Goal: Task Accomplishment & Management: Use online tool/utility

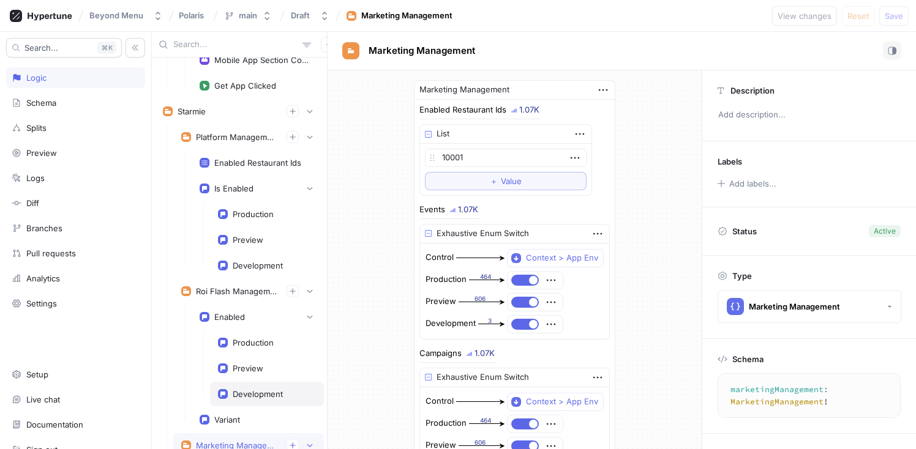
scroll to position [4008, 0]
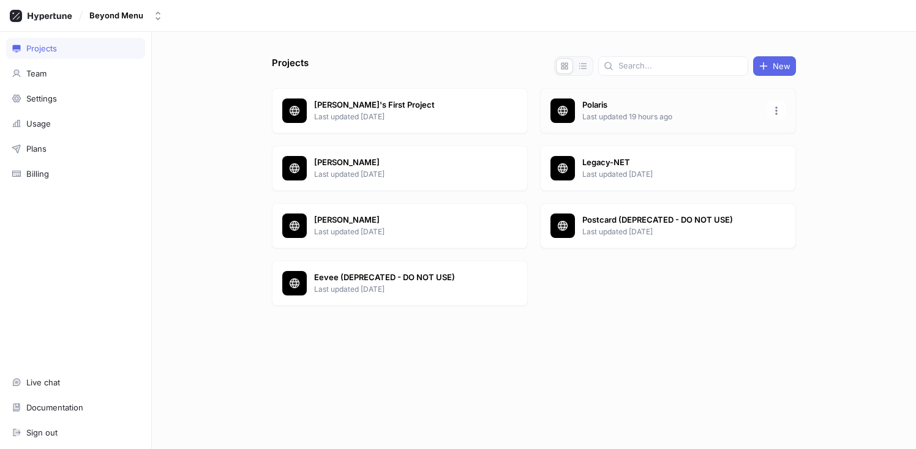
click at [634, 111] on p "Polaris" at bounding box center [671, 105] width 178 height 12
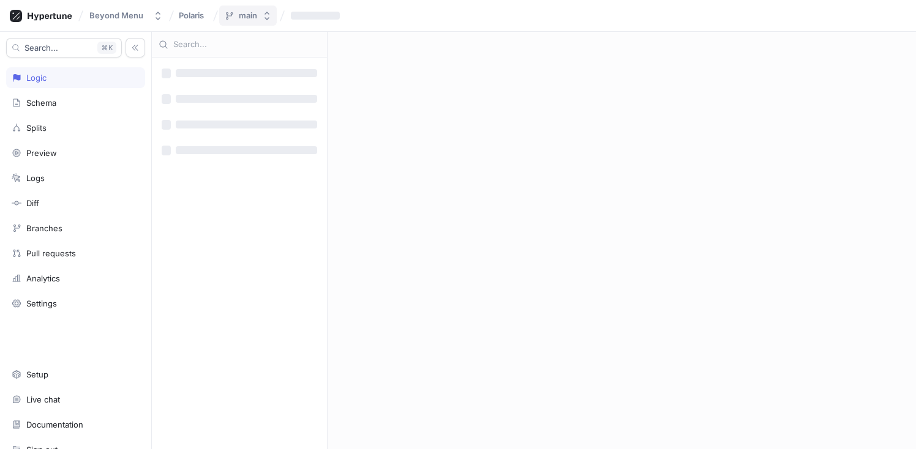
click at [265, 17] on icon "button" at bounding box center [267, 16] width 10 height 10
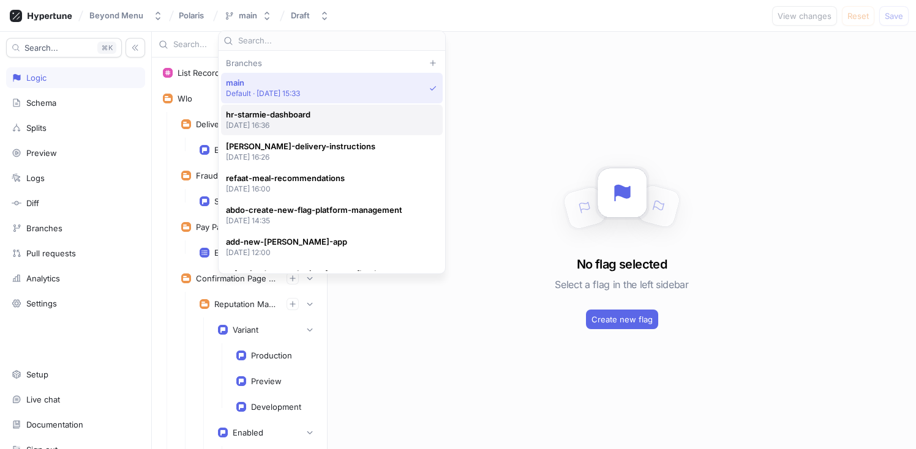
click at [310, 118] on span "hr-starmie-dashboard" at bounding box center [268, 115] width 84 height 10
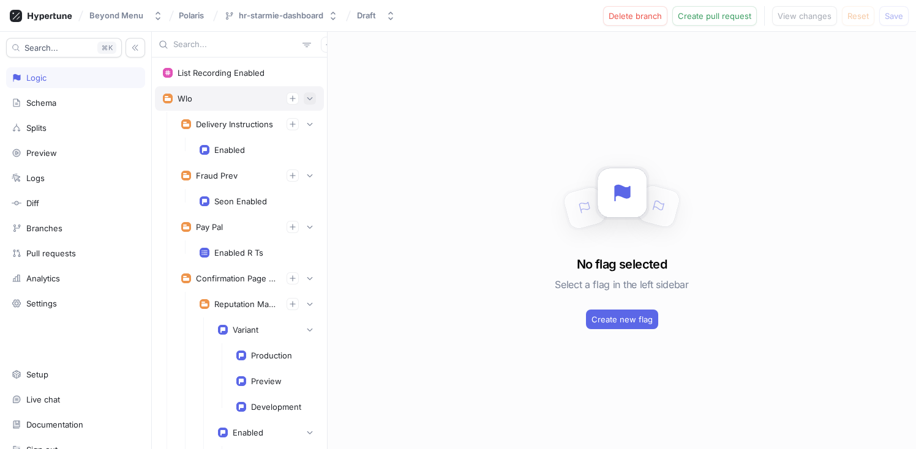
click at [306, 96] on icon "button" at bounding box center [309, 98] width 7 height 7
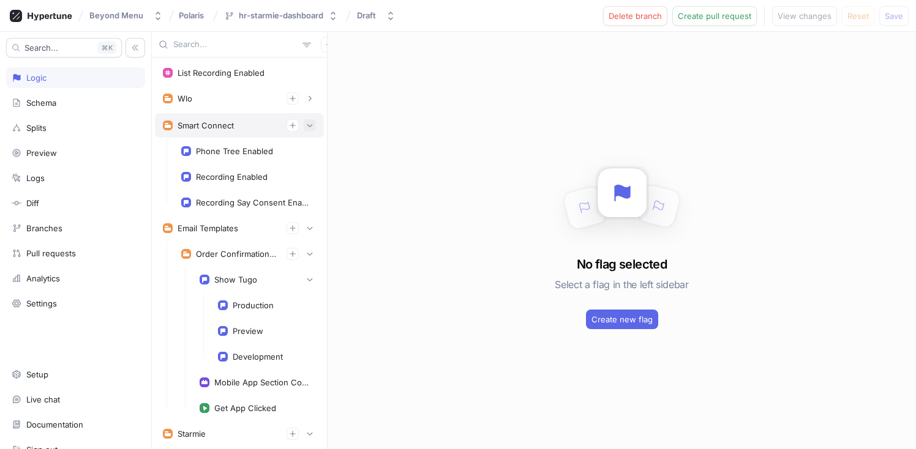
click at [306, 123] on icon "button" at bounding box center [309, 125] width 7 height 7
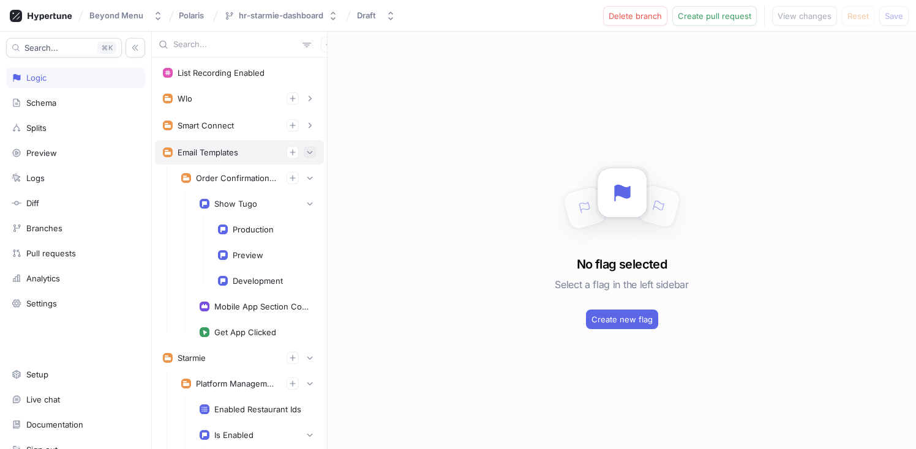
click at [306, 153] on button "button" at bounding box center [310, 152] width 12 height 12
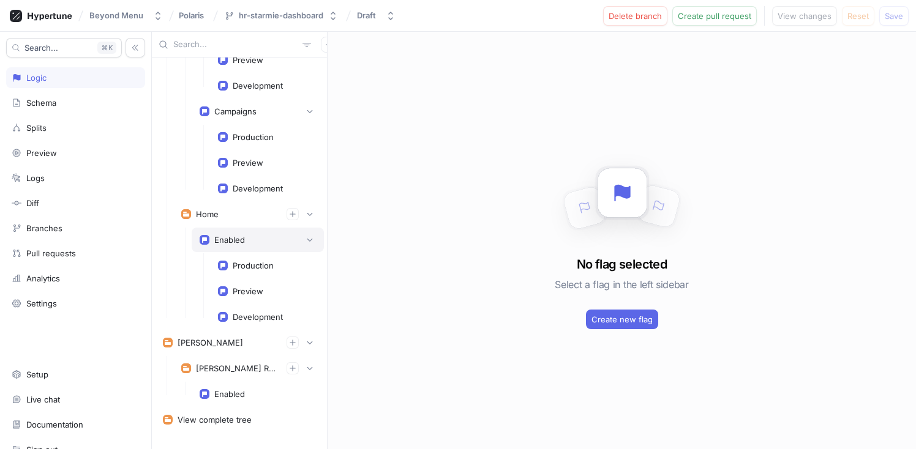
scroll to position [579, 0]
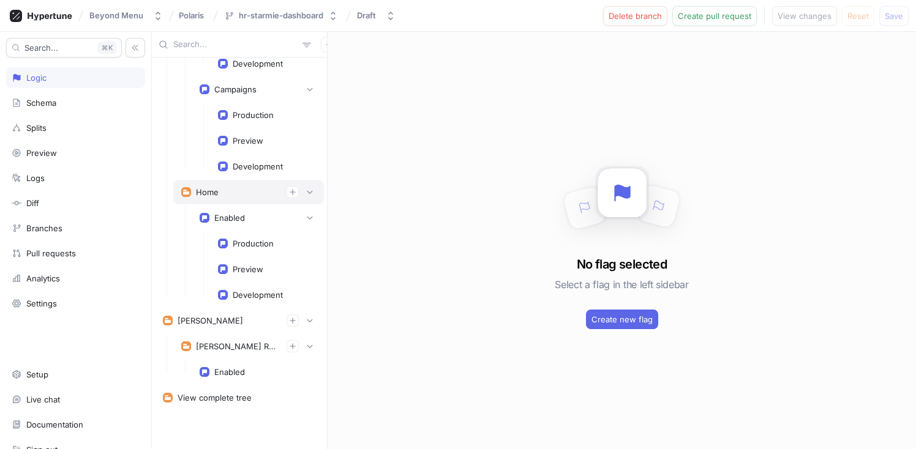
click at [226, 195] on div "Home" at bounding box center [248, 192] width 135 height 12
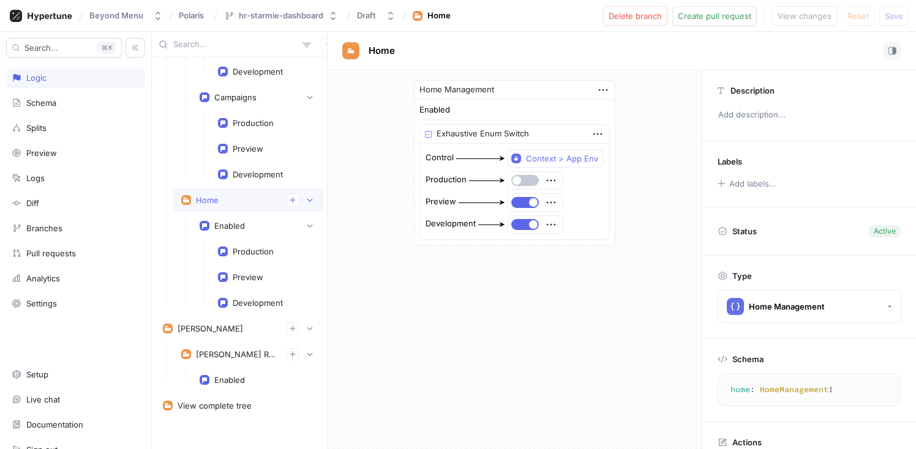
scroll to position [579, 0]
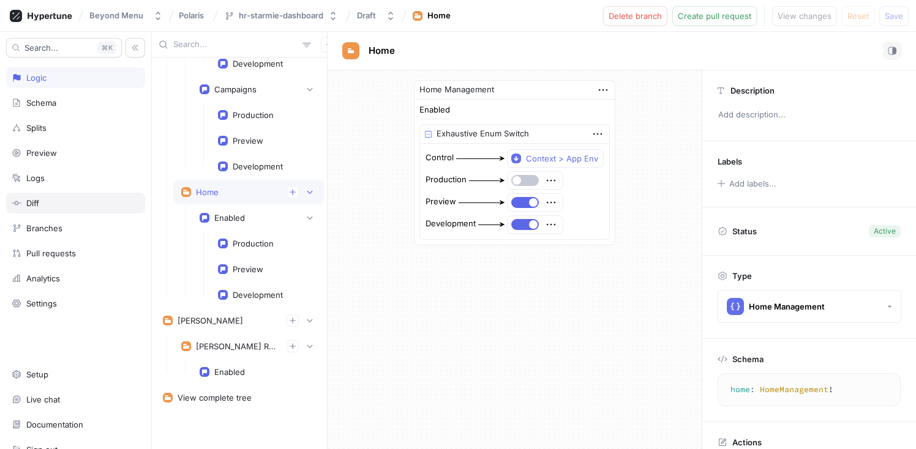
click at [52, 203] on div "Diff" at bounding box center [76, 203] width 128 height 10
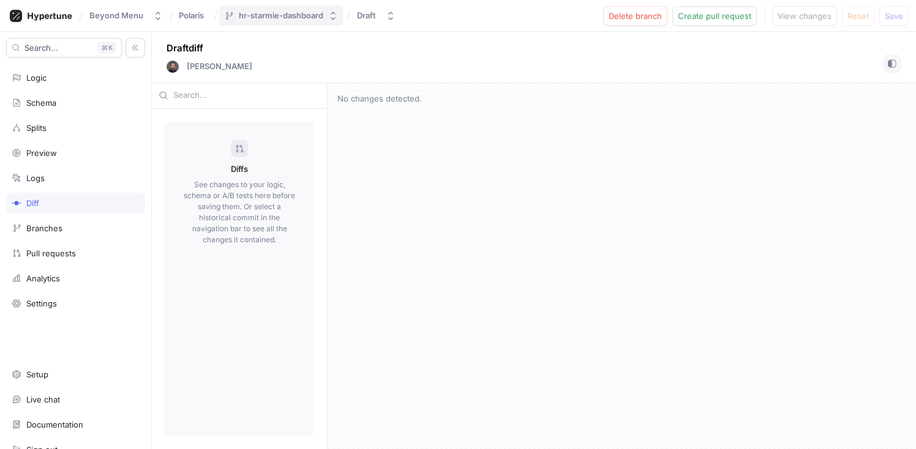
click at [332, 20] on icon "button" at bounding box center [333, 16] width 10 height 10
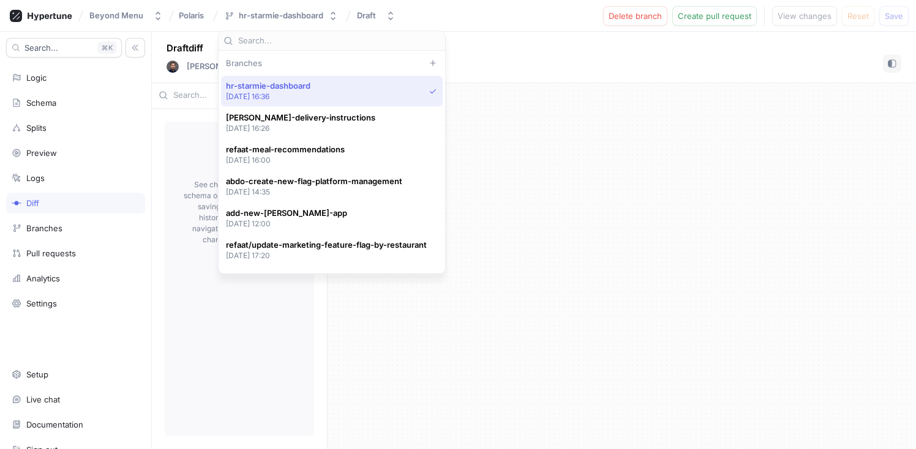
scroll to position [14, 0]
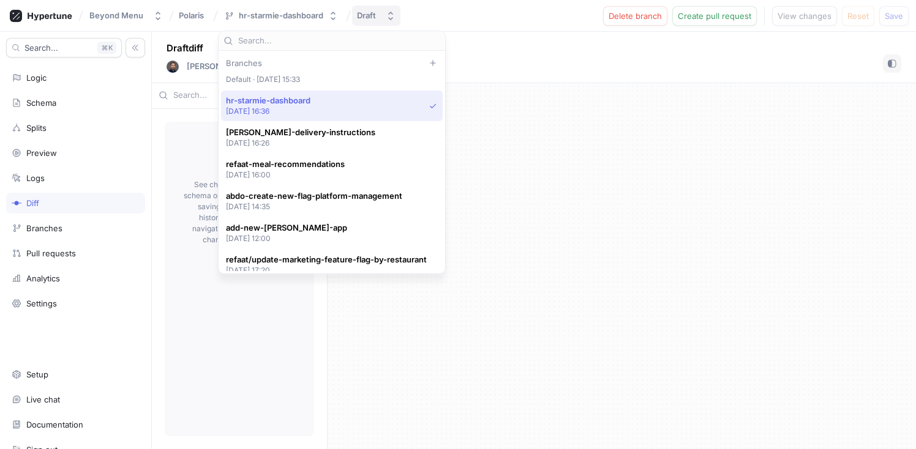
click at [385, 12] on button "Draft" at bounding box center [376, 16] width 48 height 20
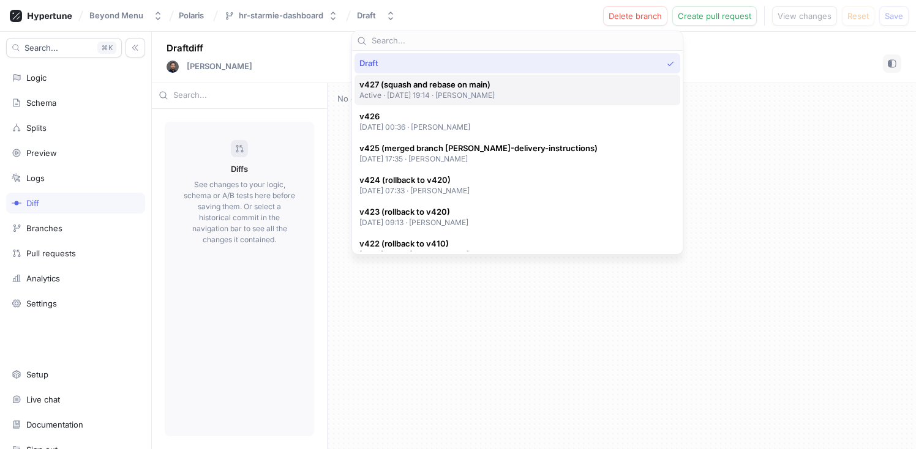
click at [406, 96] on p "Active ‧ 2025-08-11 at 19:14 ‧ Harsha Reddy" at bounding box center [427, 95] width 136 height 10
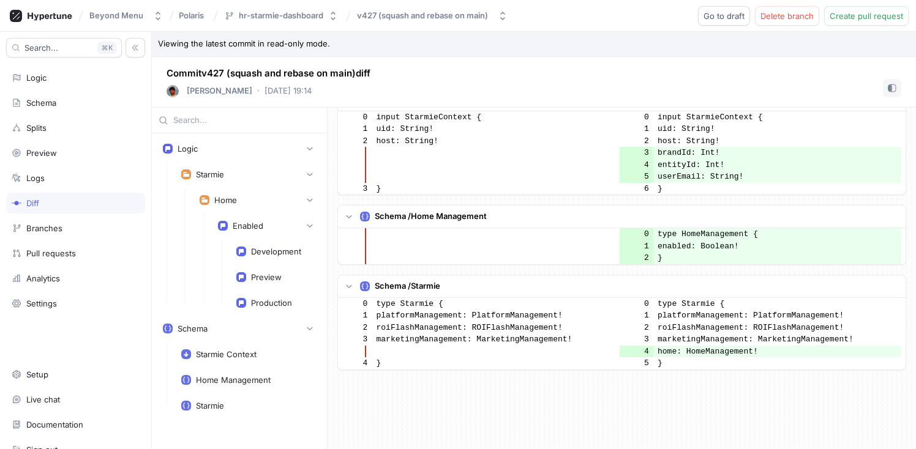
scroll to position [151, 0]
